Goal: Information Seeking & Learning: Find specific fact

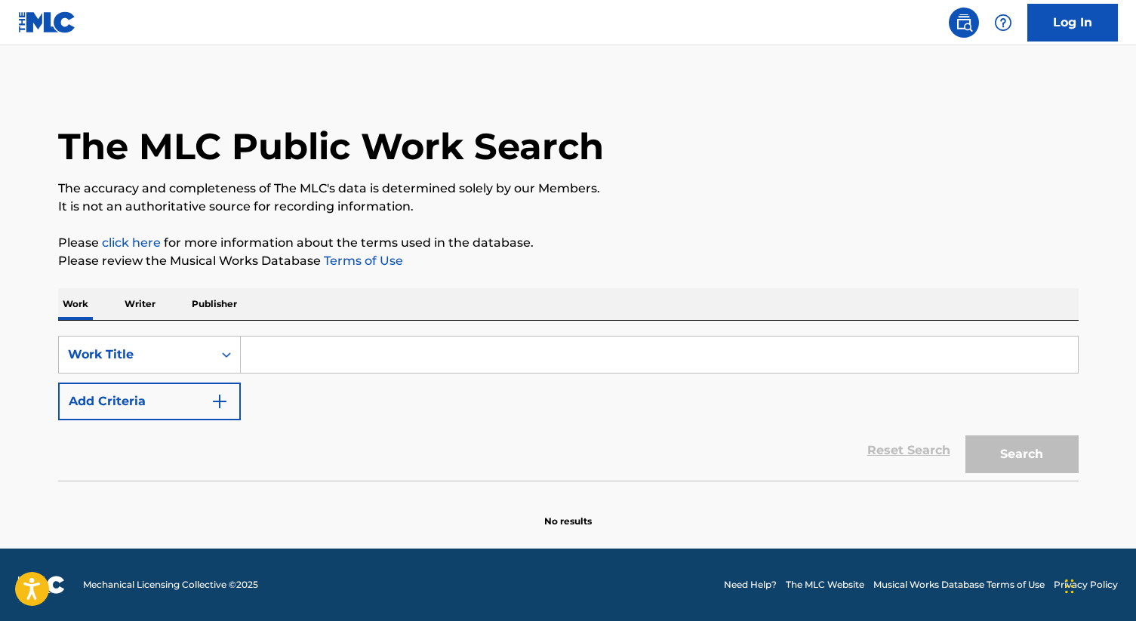
click at [330, 356] on input "Search Form" at bounding box center [659, 355] width 837 height 36
paste input "MUEVANSE"
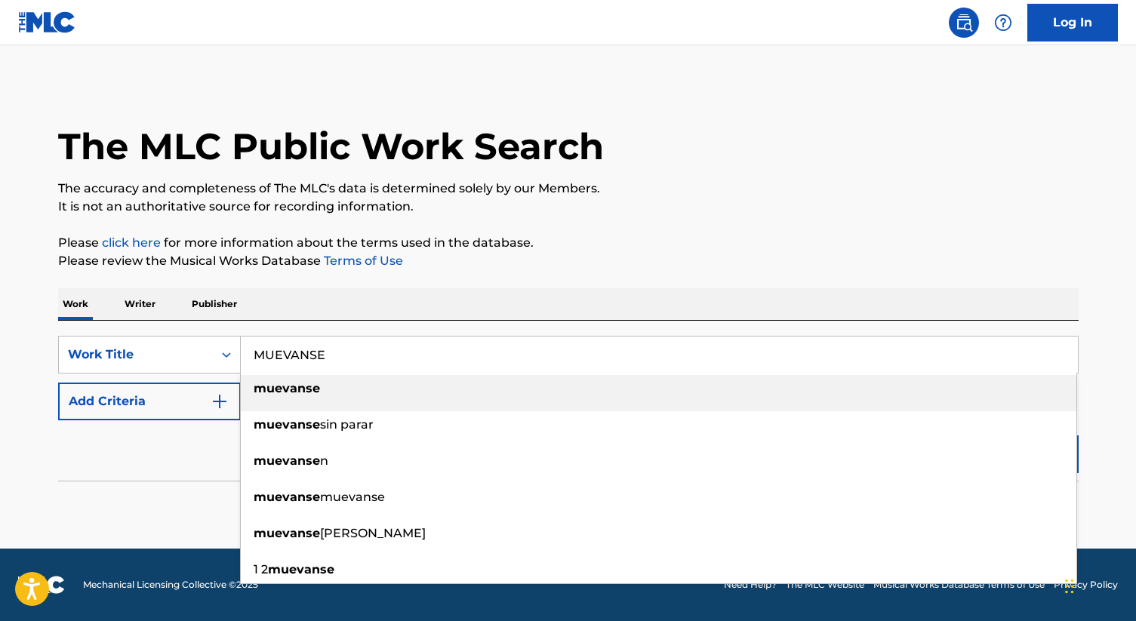
type input "MUEVANSE"
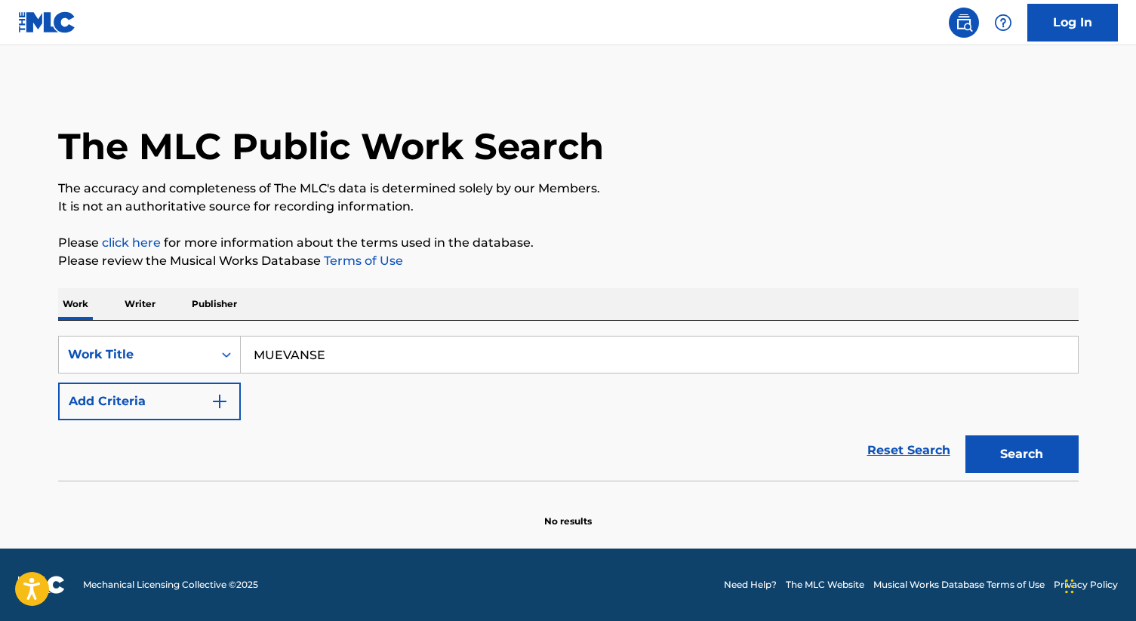
click at [207, 466] on div "Reset Search Search" at bounding box center [568, 450] width 1020 height 60
click at [1028, 449] on button "Search" at bounding box center [1021, 454] width 113 height 38
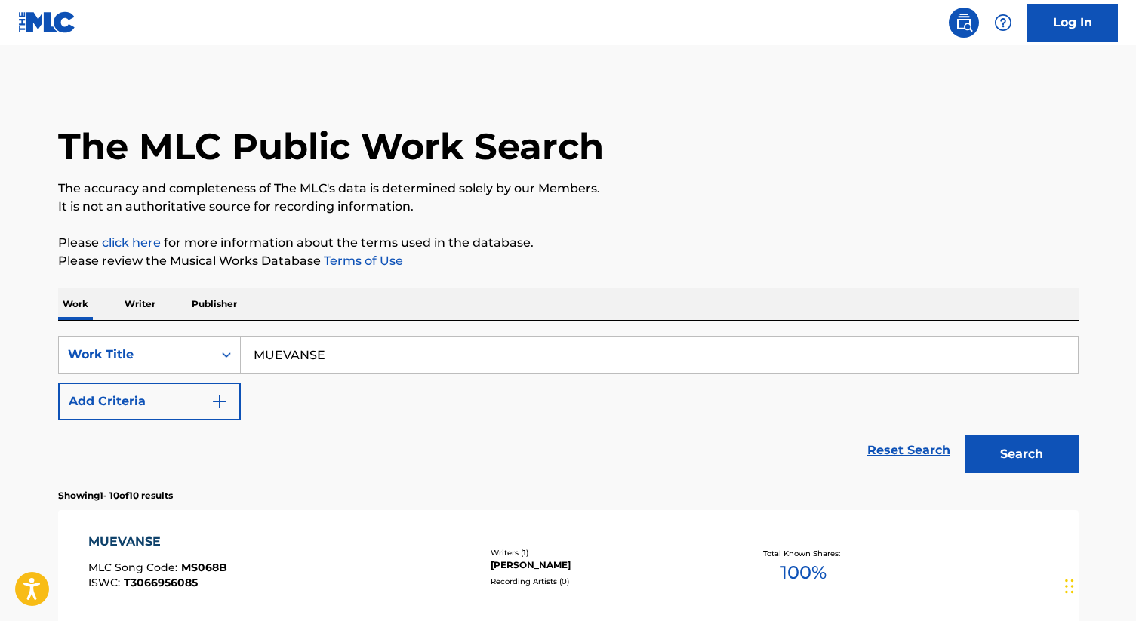
click at [207, 397] on button "Add Criteria" at bounding box center [149, 402] width 183 height 38
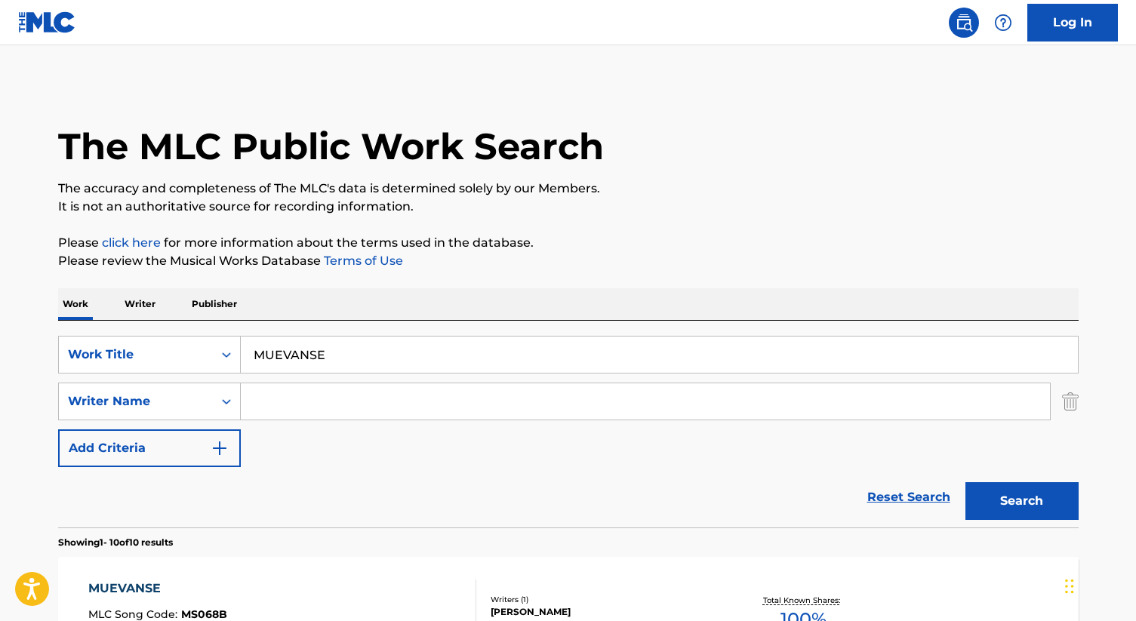
click at [308, 400] on input "Search Form" at bounding box center [645, 401] width 809 height 36
type input "[PERSON_NAME]"
click at [965, 482] on button "Search" at bounding box center [1021, 501] width 113 height 38
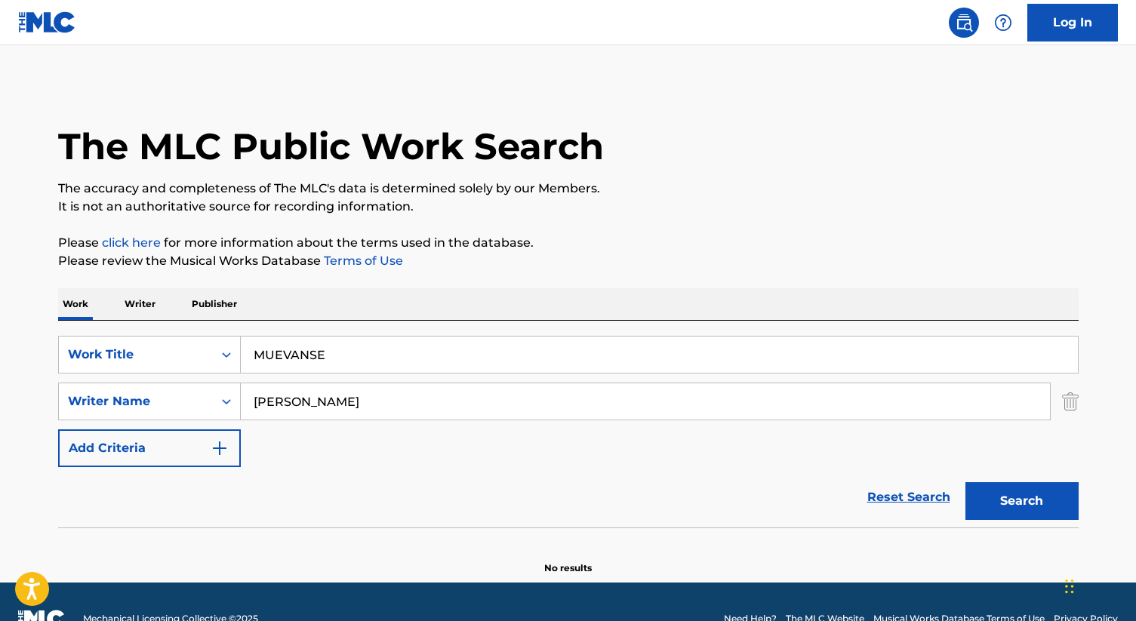
click at [684, 12] on nav "Log In" at bounding box center [568, 22] width 1136 height 45
click at [719, 86] on div "The MLC Public Work Search" at bounding box center [568, 138] width 1020 height 110
